Goal: Find specific page/section: Find specific page/section

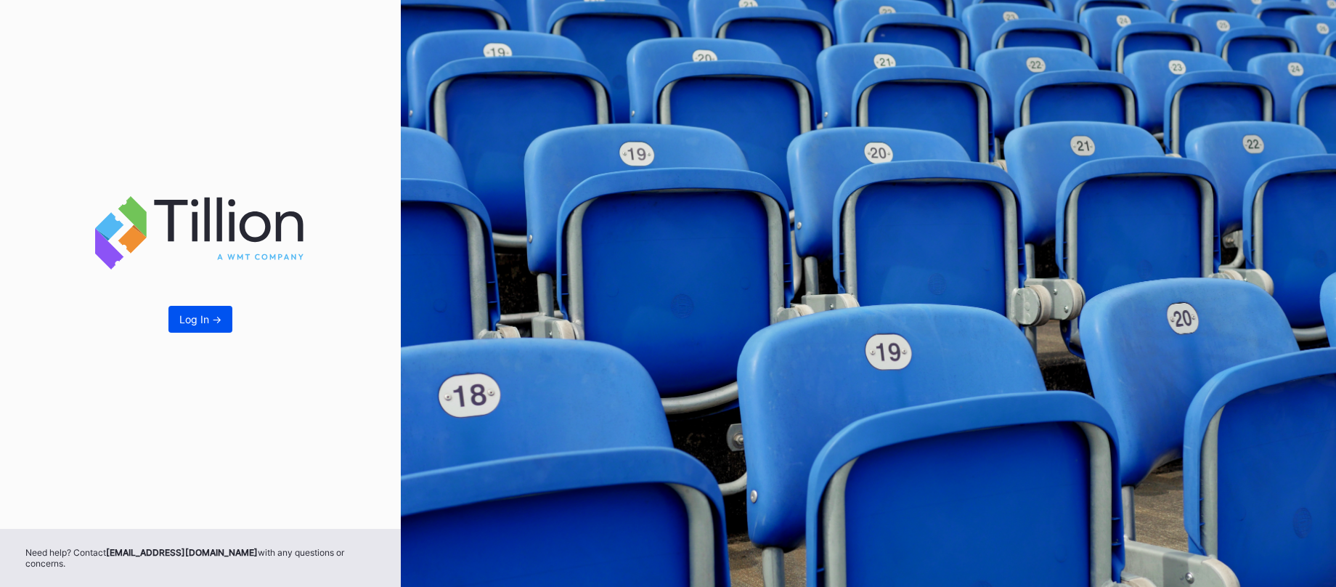
click at [208, 324] on div "Log In ->" at bounding box center [200, 319] width 42 height 12
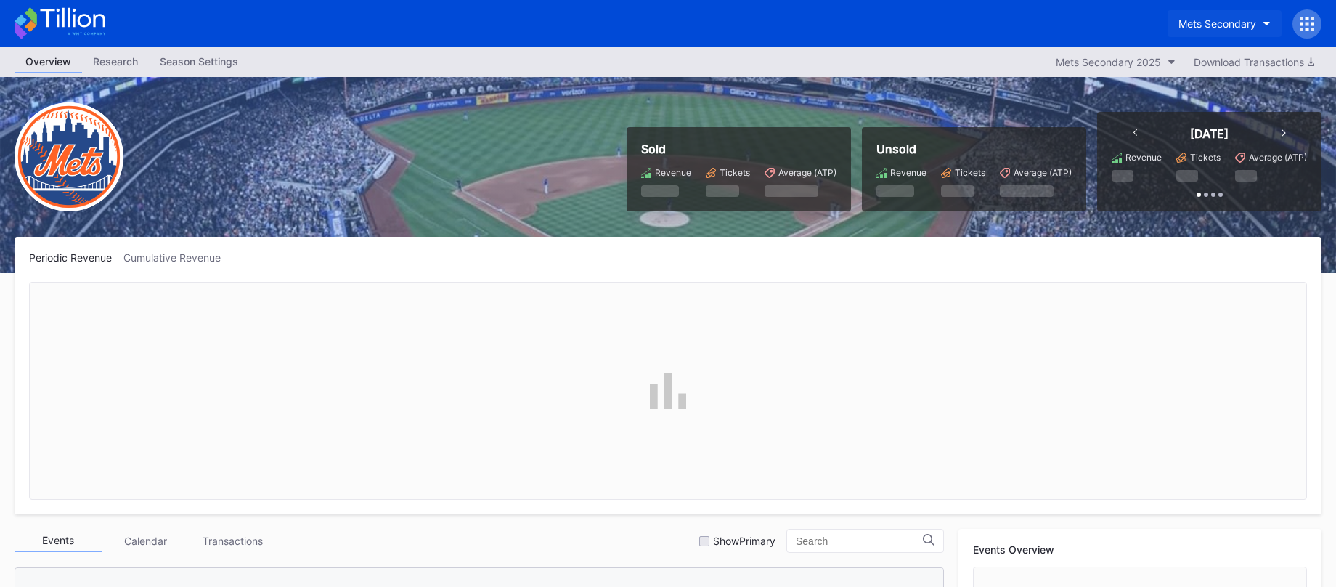
click at [1241, 23] on div "Mets Secondary" at bounding box center [1217, 23] width 78 height 12
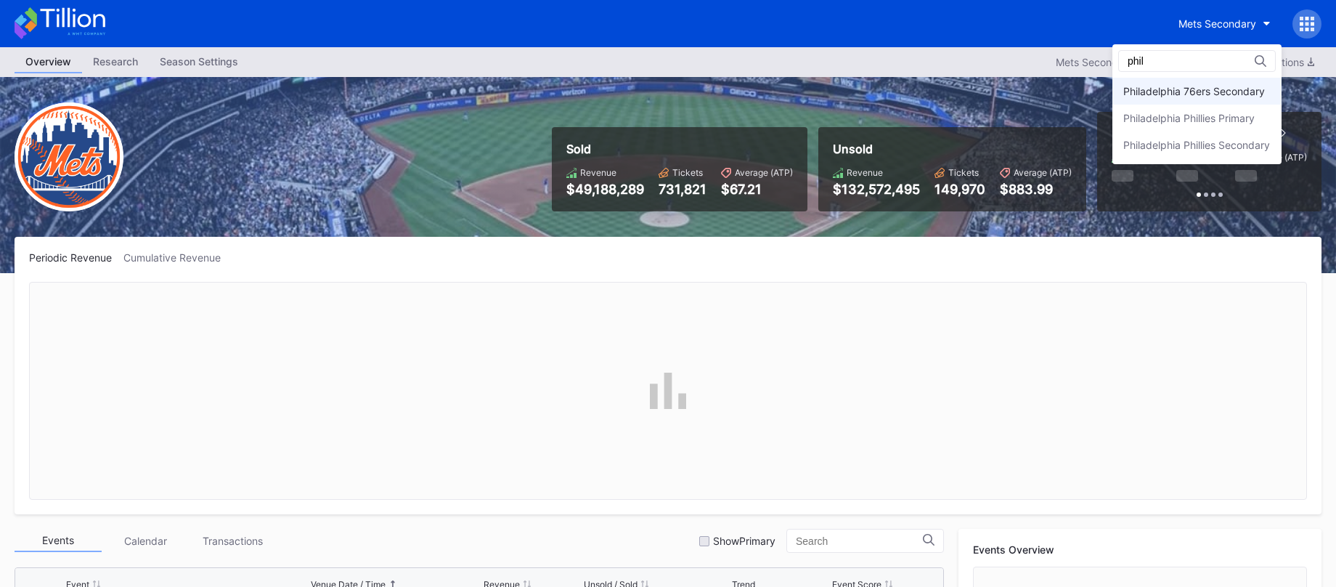
type input "phil"
click at [1213, 89] on div "Philadelphia 76ers Secondary" at bounding box center [1194, 91] width 142 height 12
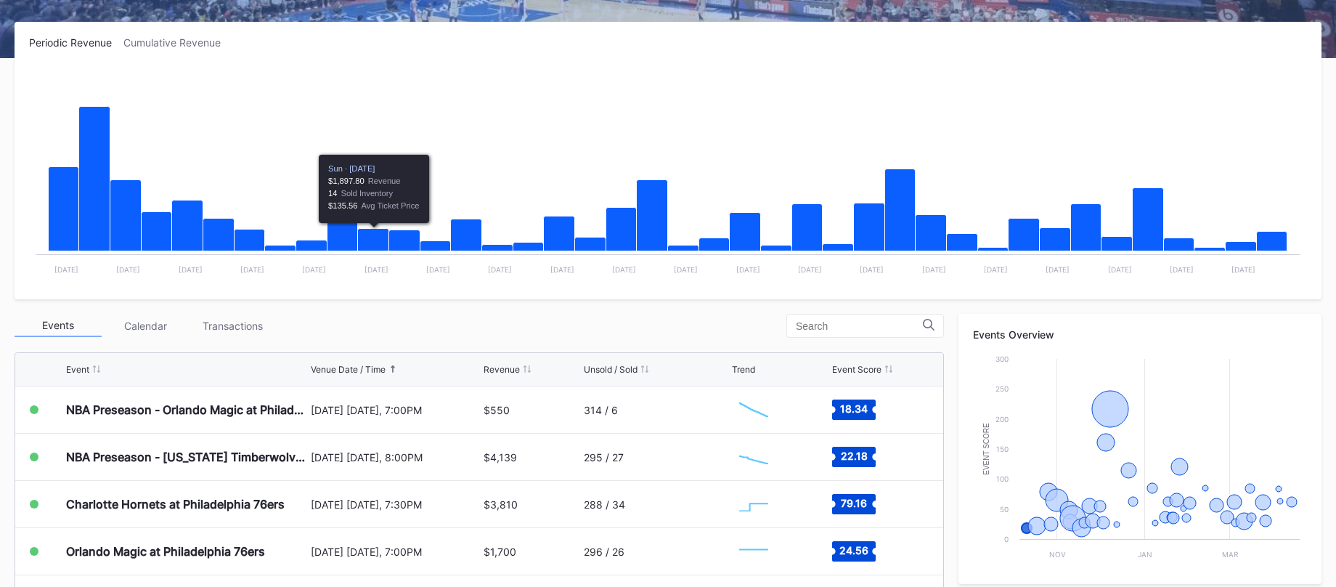
scroll to position [168, 0]
